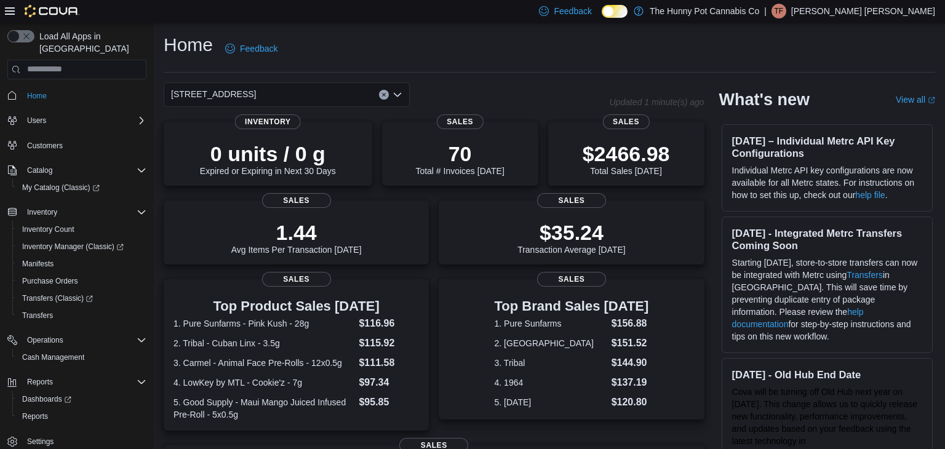
click at [866, 12] on p "Tom Fortes Resende" at bounding box center [863, 11] width 144 height 15
click at [861, 115] on span "Sign Out" at bounding box center [855, 117] width 33 height 12
